Goal: Task Accomplishment & Management: Complete application form

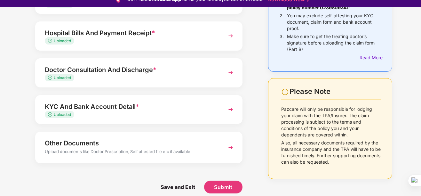
scroll to position [15, 0]
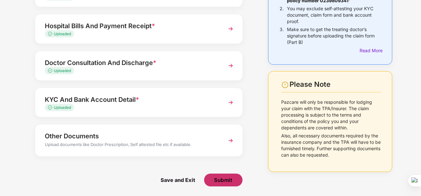
click at [225, 179] on span "Submit" at bounding box center [223, 179] width 18 height 7
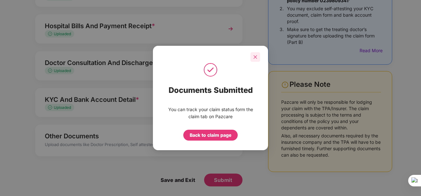
click at [257, 57] on icon "close" at bounding box center [255, 57] width 4 height 4
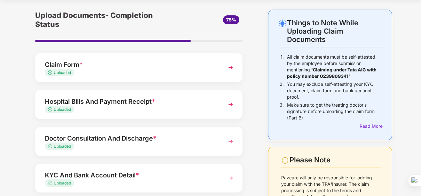
scroll to position [32, 0]
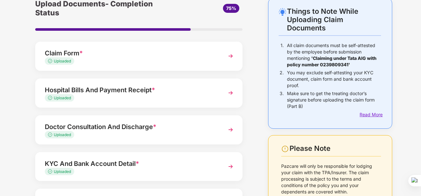
click at [368, 116] on div "Read More" at bounding box center [370, 114] width 21 height 7
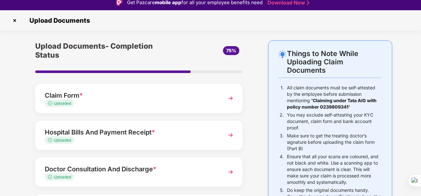
scroll to position [0, 0]
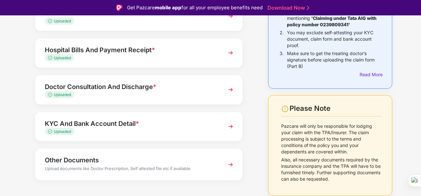
scroll to position [96, 0]
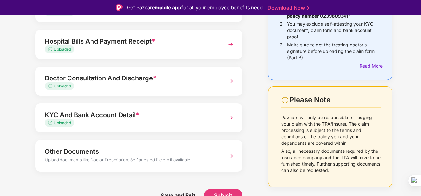
click at [233, 155] on img at bounding box center [231, 156] width 12 height 12
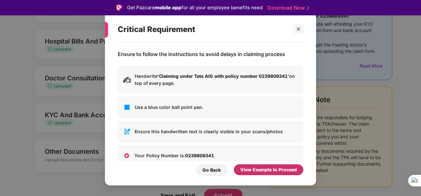
click at [263, 169] on div "View Example to Proceed" at bounding box center [268, 169] width 57 height 7
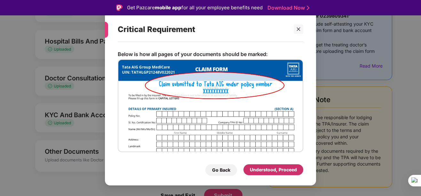
click at [266, 171] on div "Understood, Proceed" at bounding box center [273, 169] width 47 height 7
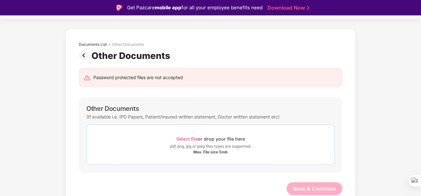
click at [186, 137] on span "Select file" at bounding box center [186, 138] width 21 height 5
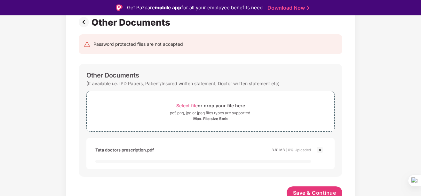
scroll to position [54, 0]
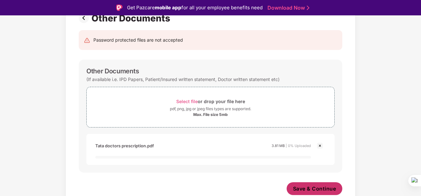
click at [312, 192] on span "Save & Continue" at bounding box center [314, 188] width 43 height 7
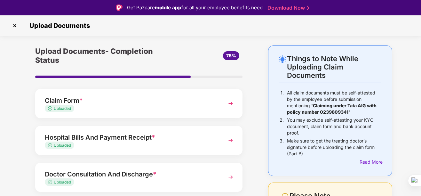
drag, startPoint x: 186, startPoint y: 76, endPoint x: 211, endPoint y: 77, distance: 25.6
click at [224, 77] on div at bounding box center [138, 77] width 207 height 3
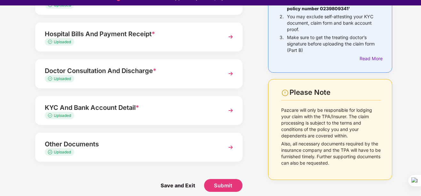
scroll to position [15, 0]
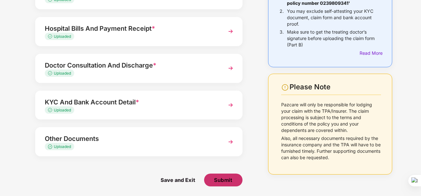
click at [218, 182] on span "Submit" at bounding box center [223, 179] width 18 height 7
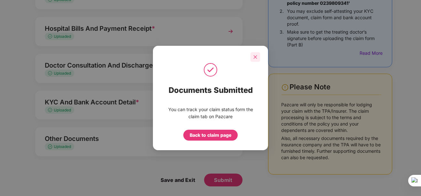
click at [257, 58] on icon "close" at bounding box center [255, 57] width 4 height 4
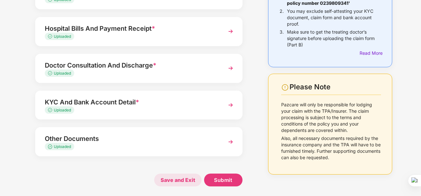
click at [182, 182] on span "Save and Exit" at bounding box center [177, 179] width 47 height 13
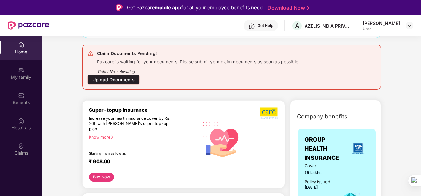
scroll to position [32, 0]
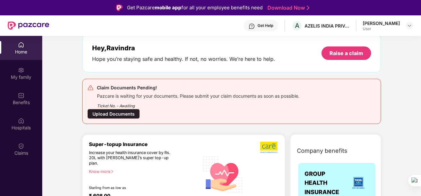
click at [104, 115] on div "Upload Documents" at bounding box center [113, 114] width 52 height 10
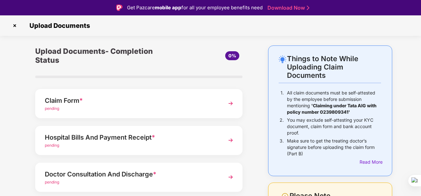
click at [228, 102] on img at bounding box center [231, 104] width 12 height 12
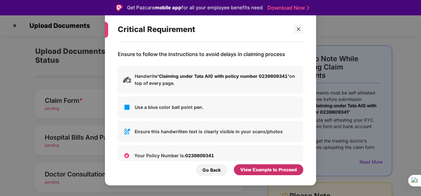
click at [268, 167] on div "View Example to Proceed" at bounding box center [268, 169] width 57 height 7
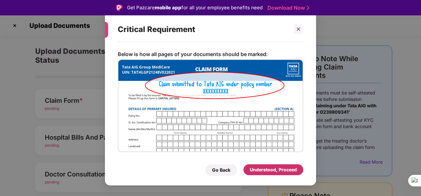
click at [265, 169] on div "Understood, Proceed" at bounding box center [273, 169] width 47 height 7
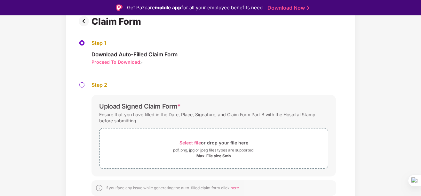
scroll to position [52, 0]
click at [190, 141] on span "Select file" at bounding box center [190, 141] width 21 height 5
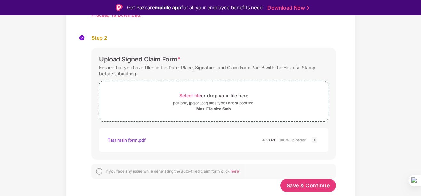
scroll to position [98, 0]
click at [314, 187] on span "Save & Continue" at bounding box center [308, 185] width 43 height 7
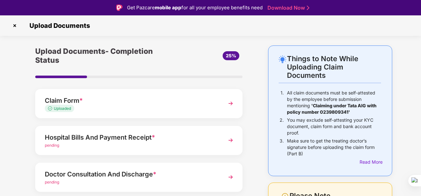
click at [230, 140] on img at bounding box center [231, 140] width 12 height 12
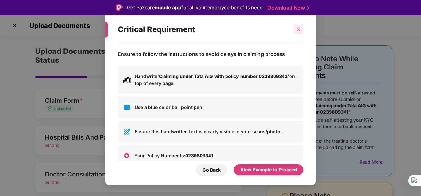
click at [297, 29] on icon "close" at bounding box center [298, 29] width 4 height 4
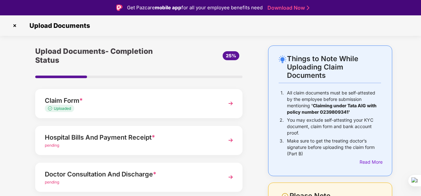
click at [232, 140] on img at bounding box center [231, 140] width 12 height 12
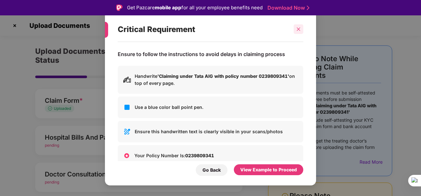
click at [301, 28] on icon "close" at bounding box center [298, 29] width 4 height 4
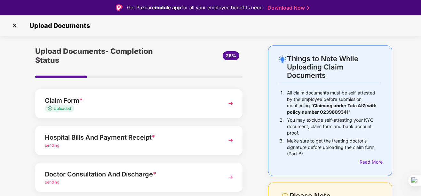
click at [231, 139] on img at bounding box center [231, 140] width 12 height 12
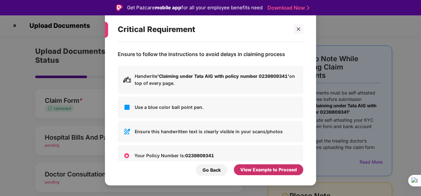
click at [263, 170] on div "View Example to Proceed" at bounding box center [268, 169] width 57 height 7
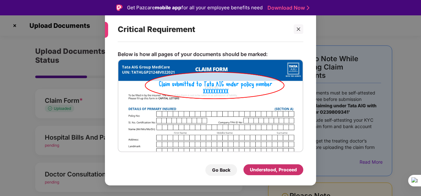
click at [279, 169] on div "Understood, Proceed" at bounding box center [273, 169] width 47 height 7
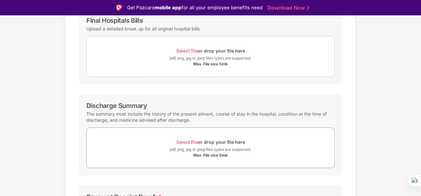
scroll to position [96, 0]
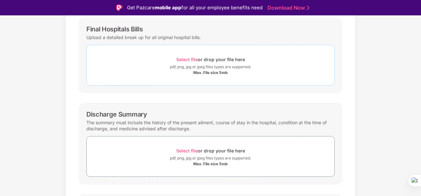
click at [186, 58] on span "Select file" at bounding box center [186, 59] width 21 height 5
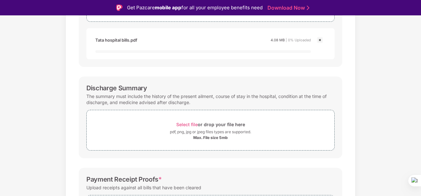
scroll to position [160, 0]
click at [191, 123] on span "Select file" at bounding box center [186, 123] width 21 height 5
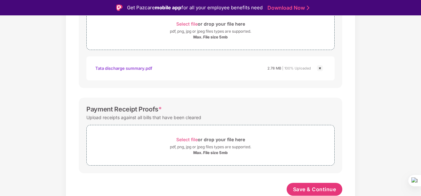
scroll to position [254, 0]
click at [191, 138] on span "Select file" at bounding box center [186, 138] width 21 height 5
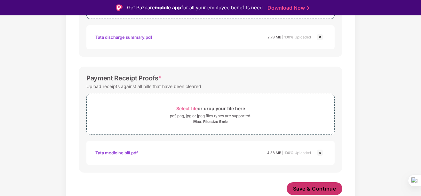
scroll to position [284, 0]
click at [307, 190] on span "Save & Continue" at bounding box center [314, 188] width 43 height 7
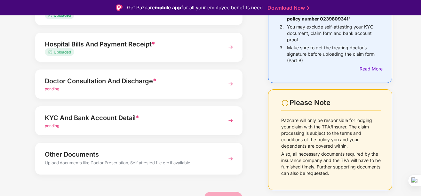
scroll to position [96, 0]
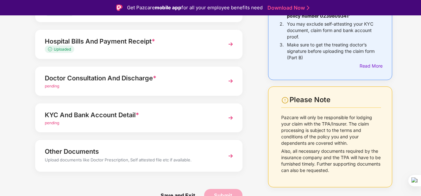
click at [54, 87] on span "pending" at bounding box center [52, 86] width 14 height 5
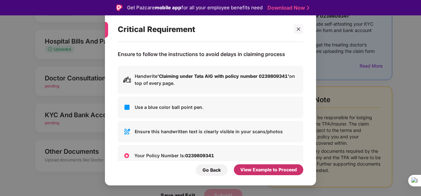
click at [269, 171] on div "View Example to Proceed" at bounding box center [268, 169] width 57 height 7
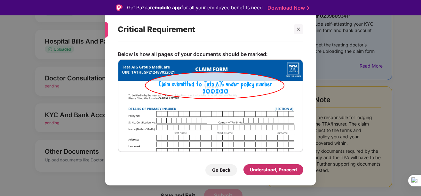
click at [274, 170] on div "Understood, Proceed" at bounding box center [273, 169] width 47 height 7
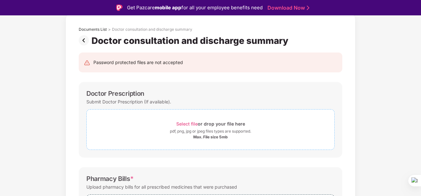
scroll to position [32, 0]
click at [191, 122] on span "Select file" at bounding box center [186, 123] width 21 height 5
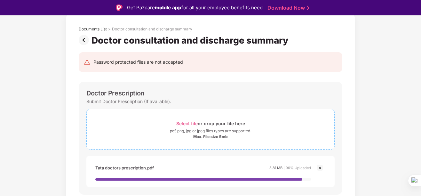
scroll to position [160, 0]
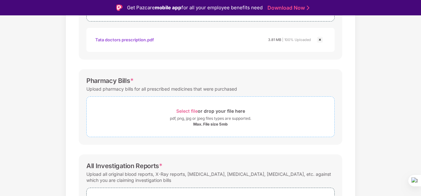
click at [188, 110] on span "Select file" at bounding box center [186, 110] width 21 height 5
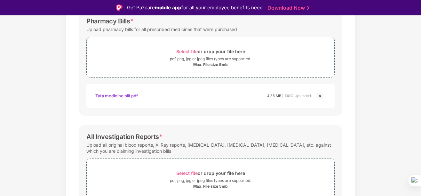
scroll to position [254, 0]
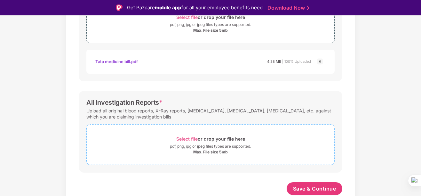
click at [191, 138] on span "Select file" at bounding box center [186, 138] width 21 height 5
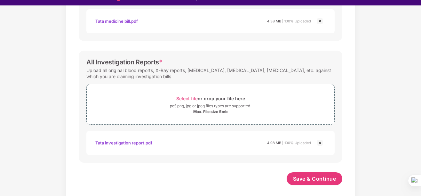
scroll to position [15, 0]
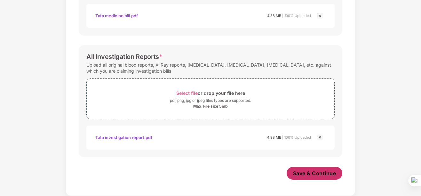
click at [314, 174] on span "Save & Continue" at bounding box center [314, 173] width 43 height 7
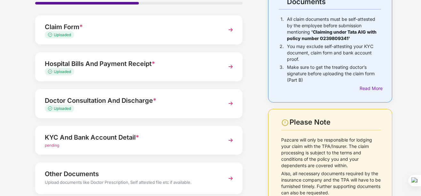
scroll to position [64, 0]
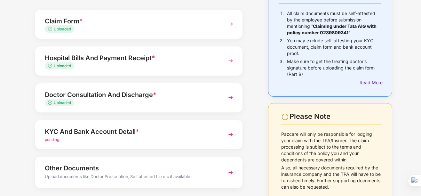
click at [228, 134] on img at bounding box center [231, 135] width 12 height 12
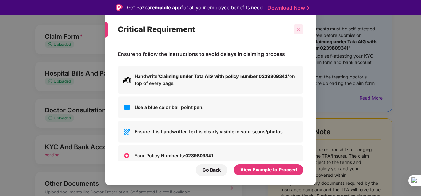
click at [301, 28] on icon "close" at bounding box center [298, 29] width 4 height 4
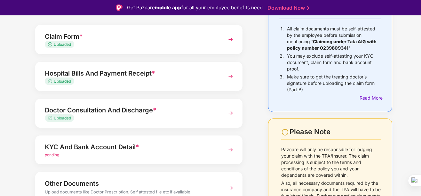
click at [230, 150] on img at bounding box center [231, 150] width 12 height 12
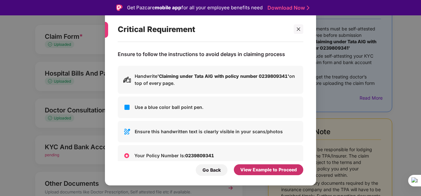
click at [261, 168] on div "View Example to Proceed" at bounding box center [268, 169] width 57 height 7
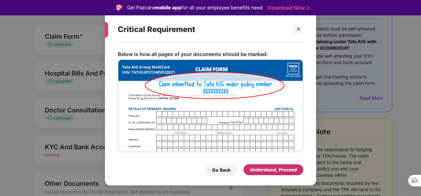
click at [266, 168] on div "Understood, Proceed" at bounding box center [273, 169] width 47 height 7
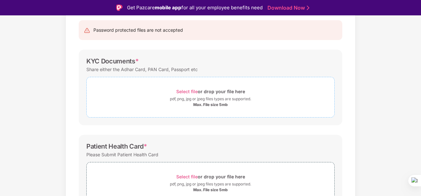
click at [188, 90] on span "Select file" at bounding box center [186, 91] width 21 height 5
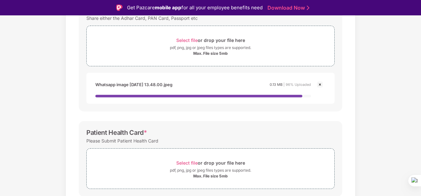
scroll to position [160, 0]
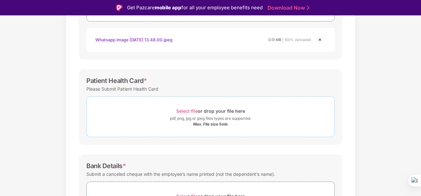
click at [190, 111] on span "Select file" at bounding box center [186, 110] width 21 height 5
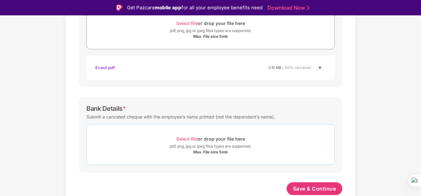
scroll to position [248, 0]
click at [189, 139] on span "Select file" at bounding box center [186, 138] width 21 height 5
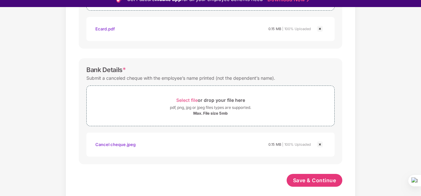
scroll to position [15, 0]
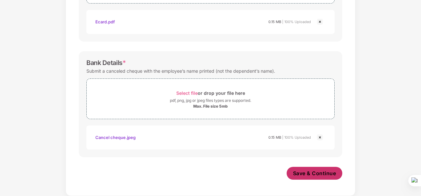
click at [313, 172] on span "Save & Continue" at bounding box center [314, 173] width 43 height 7
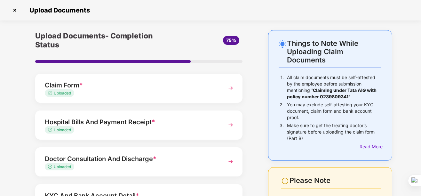
scroll to position [96, 0]
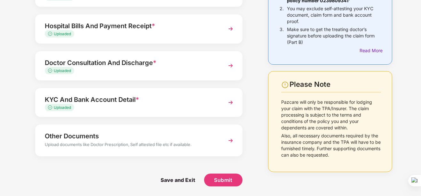
click at [231, 140] on img at bounding box center [231, 141] width 12 height 12
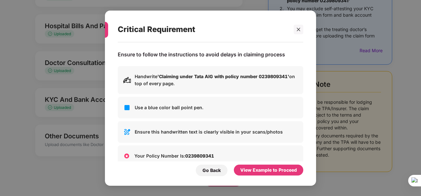
scroll to position [0, 0]
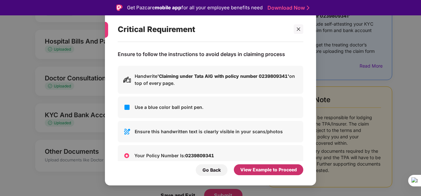
click at [271, 168] on div "View Example to Proceed" at bounding box center [268, 169] width 57 height 7
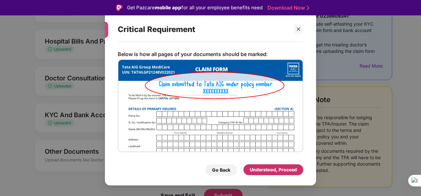
click at [284, 166] on div "Understood, Proceed" at bounding box center [273, 169] width 47 height 7
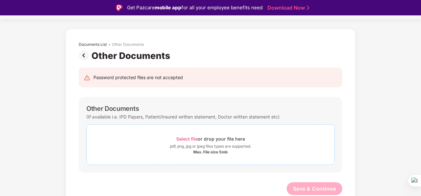
scroll to position [17, 0]
click at [192, 138] on span "Select file" at bounding box center [186, 138] width 21 height 5
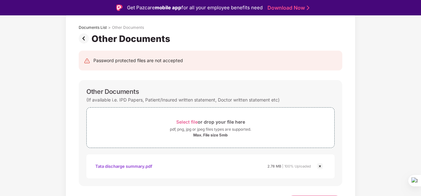
scroll to position [47, 0]
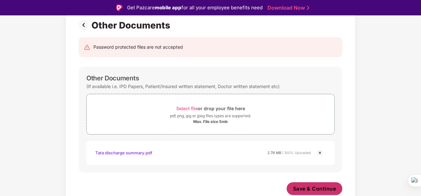
click at [319, 189] on span "Save & Continue" at bounding box center [314, 188] width 43 height 7
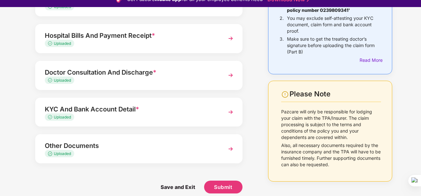
scroll to position [15, 0]
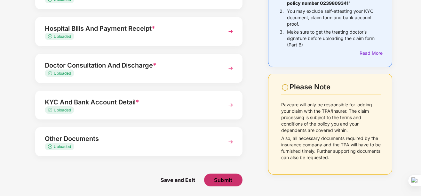
click at [227, 179] on span "Submit" at bounding box center [223, 179] width 18 height 7
